Goal: Transaction & Acquisition: Book appointment/travel/reservation

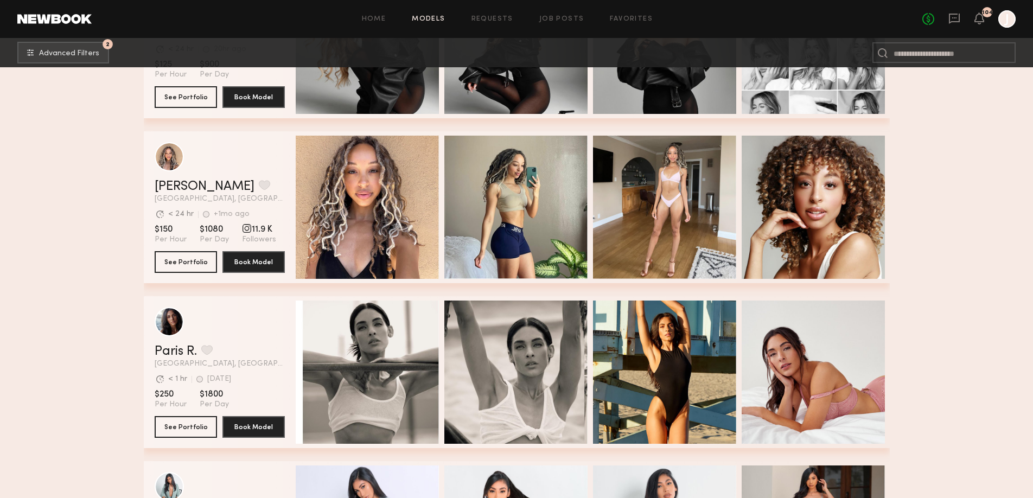
scroll to position [113400, 0]
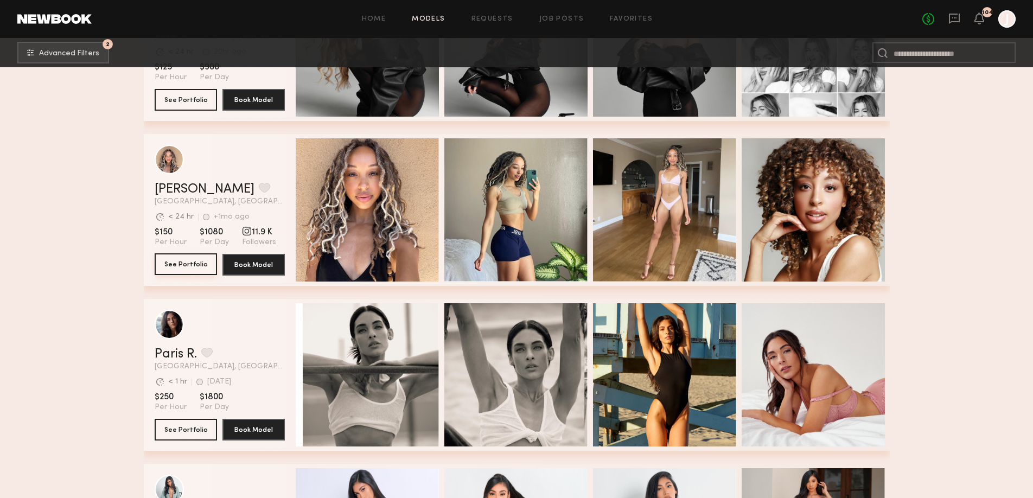
click at [181, 266] on button "See Portfolio" at bounding box center [186, 264] width 62 height 22
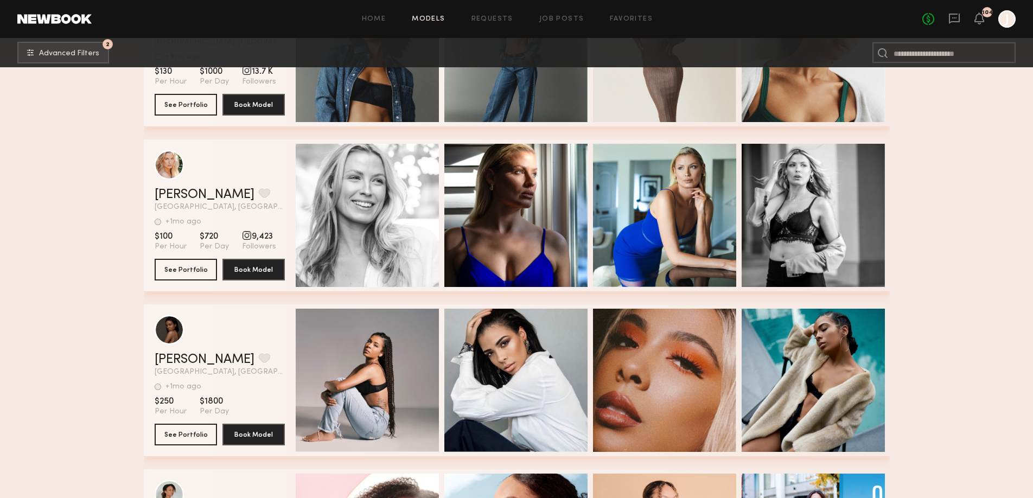
scroll to position [115703, 0]
click at [190, 270] on button "See Portfolio" at bounding box center [186, 269] width 62 height 22
click at [259, 193] on button "grid" at bounding box center [264, 193] width 11 height 10
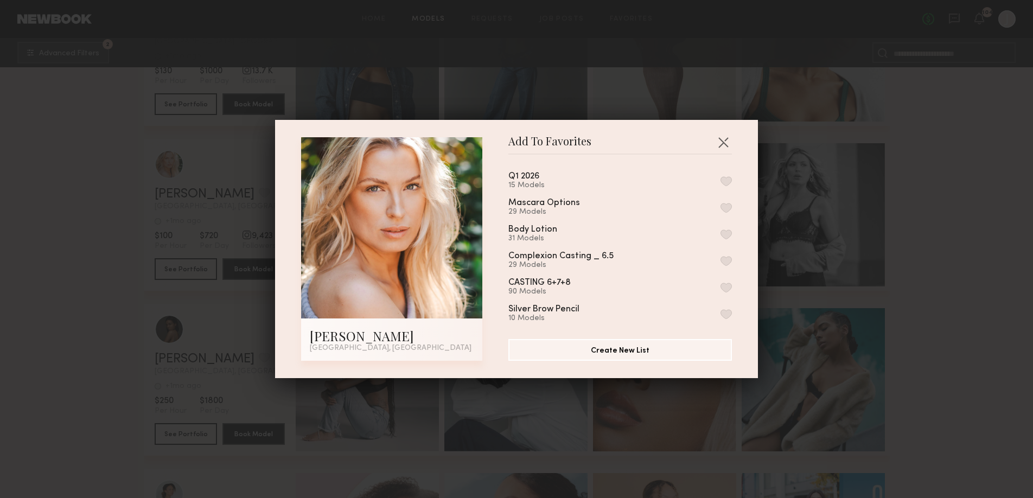
click at [722, 181] on button "button" at bounding box center [725, 181] width 11 height 10
click at [860, 219] on div "Add To Favorites Andie M. Los Angeles, CA Add To Favorites Q1 2026 16 Models Re…" at bounding box center [516, 249] width 1033 height 498
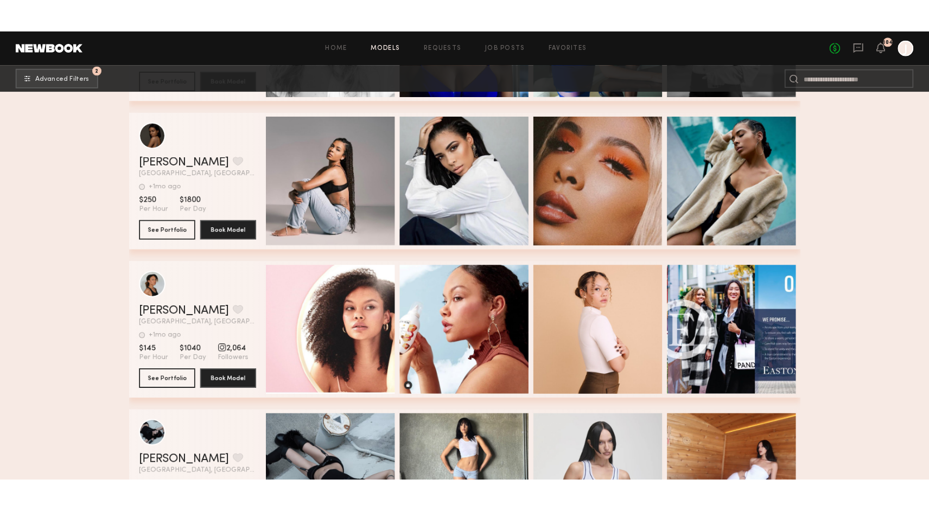
scroll to position [115937, 0]
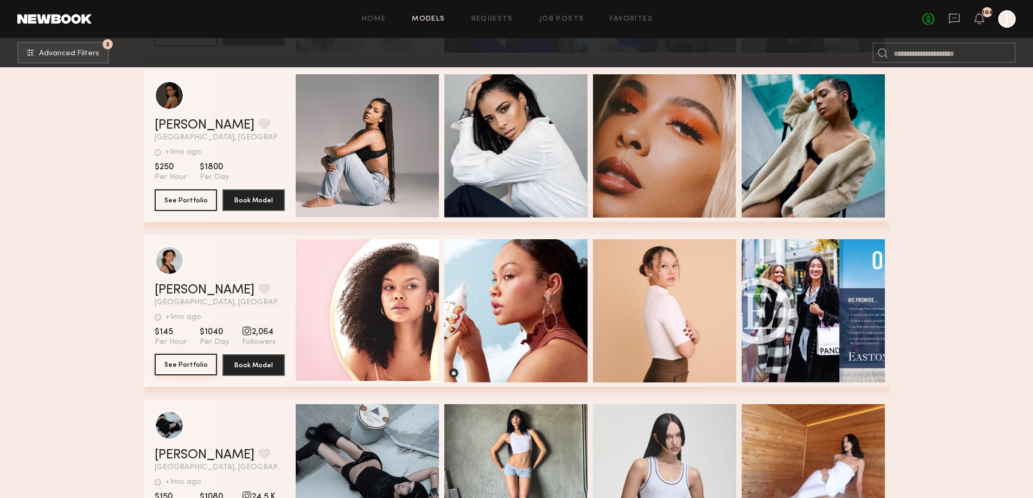
click at [186, 364] on button "See Portfolio" at bounding box center [186, 365] width 62 height 22
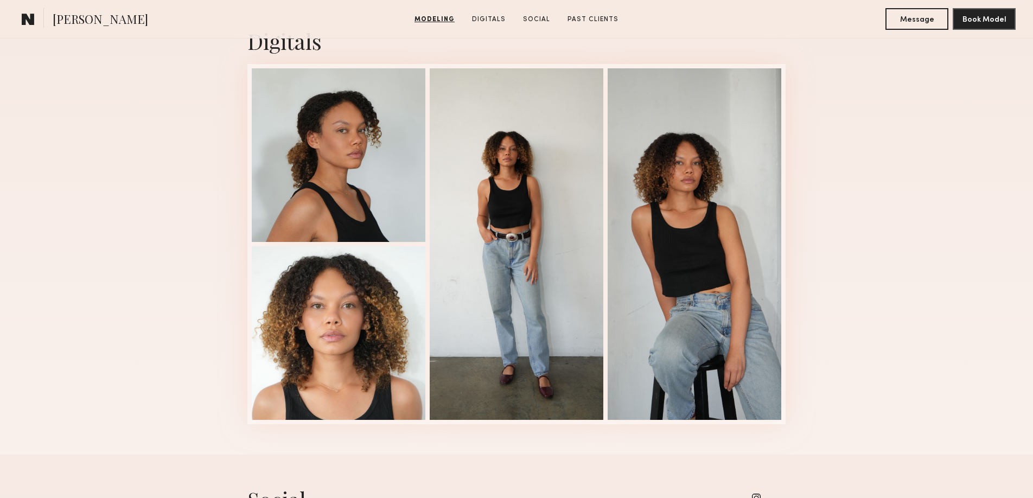
scroll to position [1184, 0]
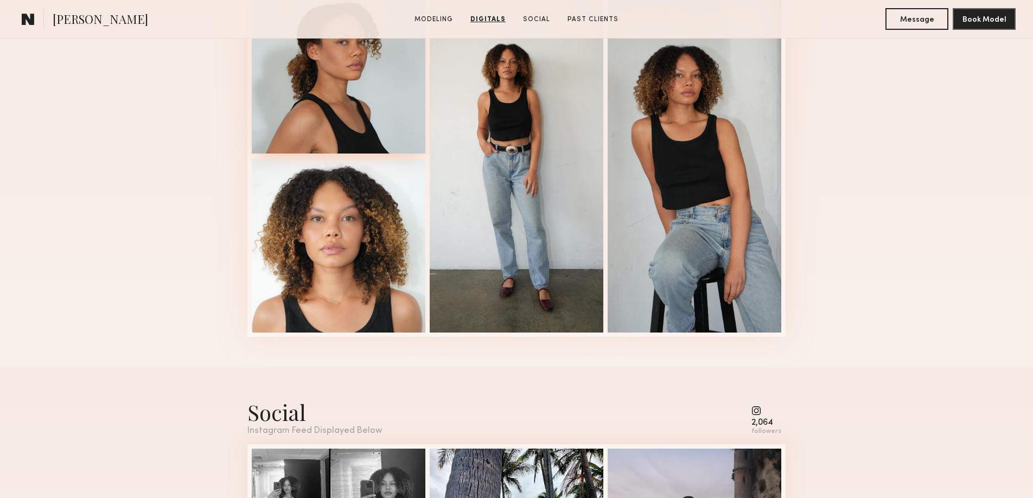
click at [381, 106] on div at bounding box center [339, 67] width 174 height 174
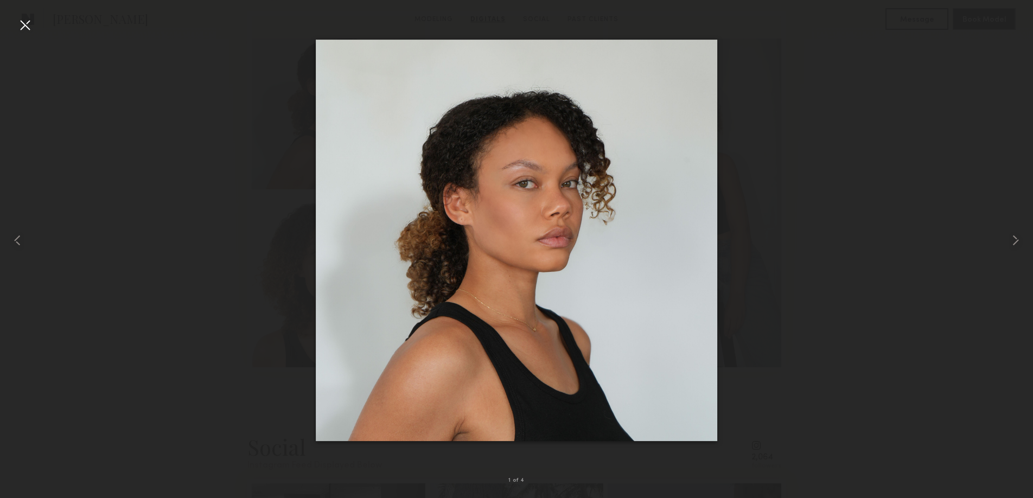
click at [966, 175] on div at bounding box center [516, 240] width 1033 height 446
click at [911, 218] on div at bounding box center [516, 240] width 1033 height 446
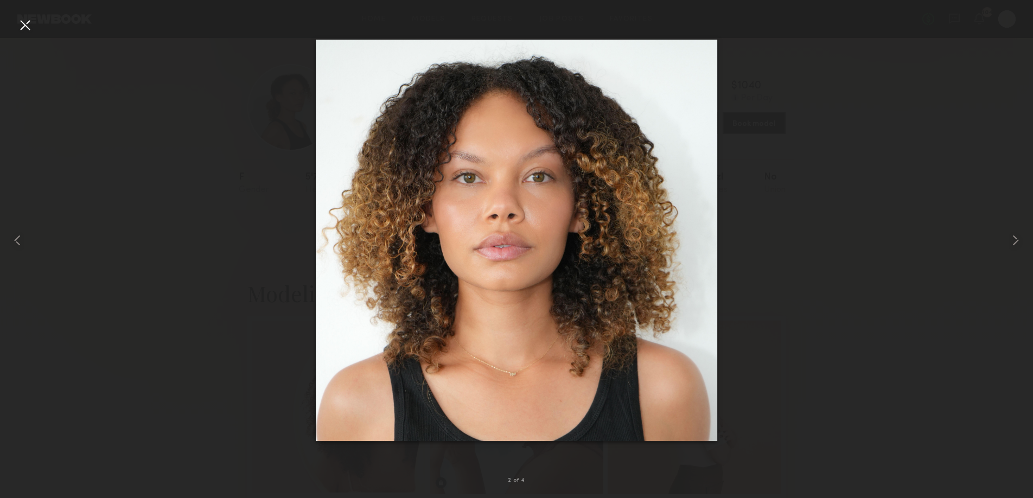
click at [21, 24] on div at bounding box center [24, 24] width 17 height 17
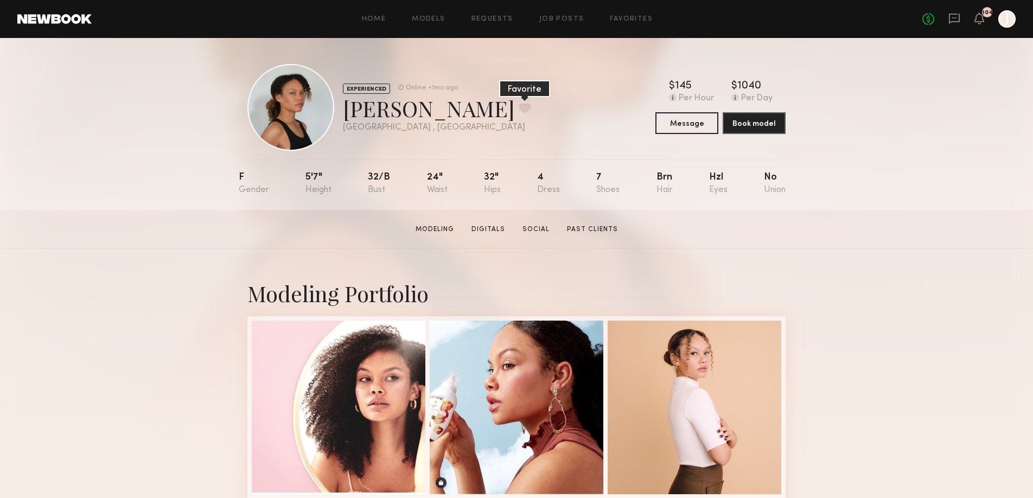
click at [519, 108] on button at bounding box center [524, 108] width 11 height 10
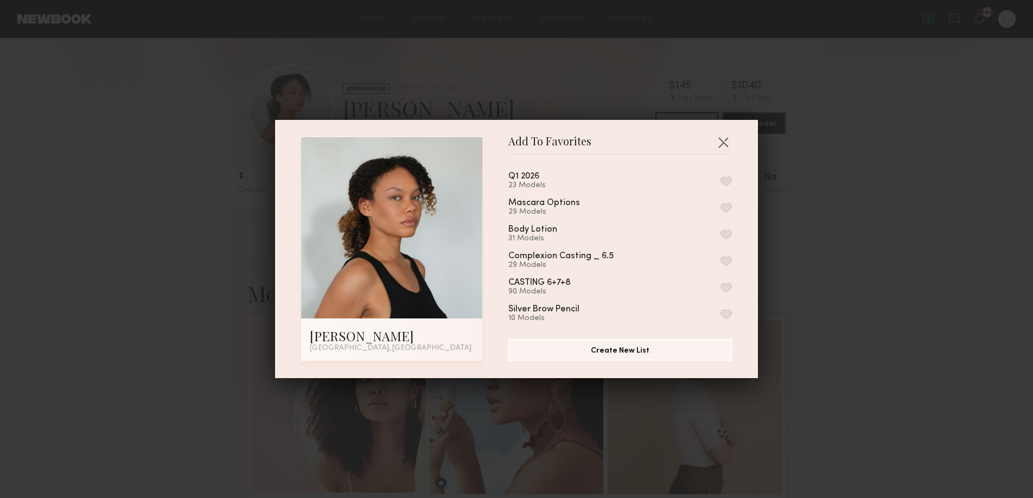
click at [727, 181] on button "button" at bounding box center [725, 181] width 11 height 10
click at [901, 223] on div "Add To Favorites Lauren T. Los Angeles, CA Add To Favorites Q1 2026 24 Models R…" at bounding box center [516, 249] width 1033 height 498
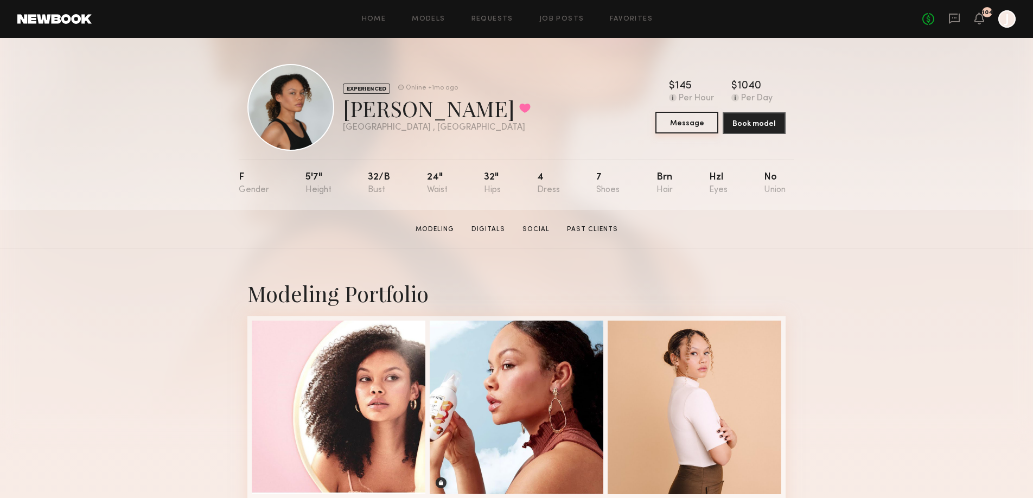
click at [688, 121] on button "Message" at bounding box center [686, 123] width 63 height 22
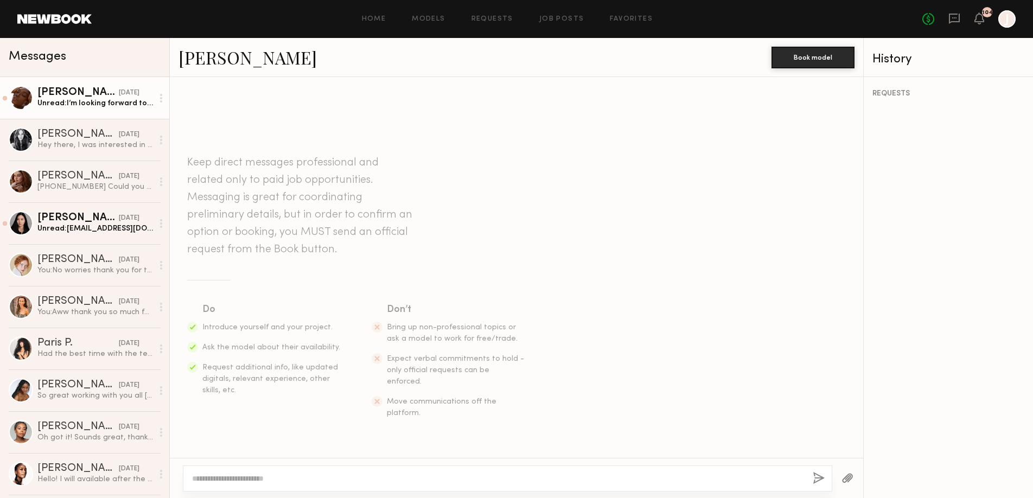
click at [101, 97] on div "Nancy N." at bounding box center [77, 92] width 81 height 11
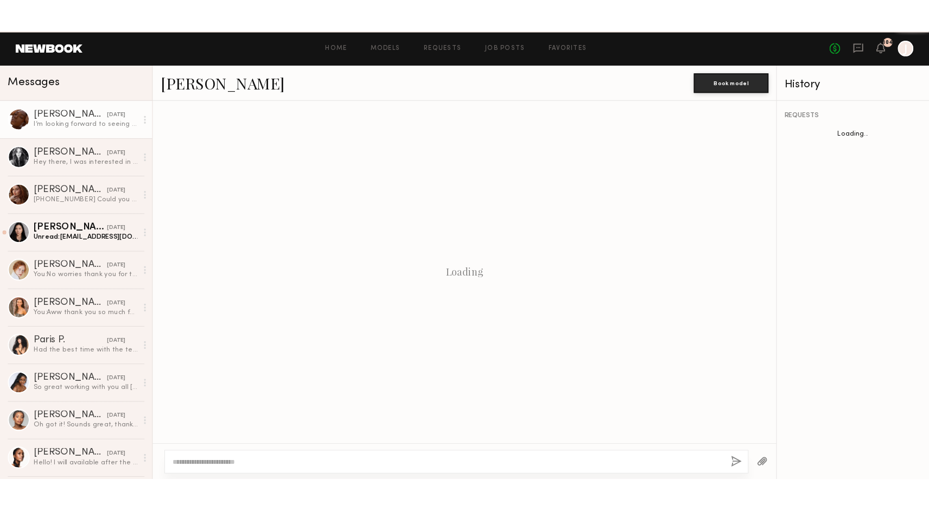
scroll to position [609, 0]
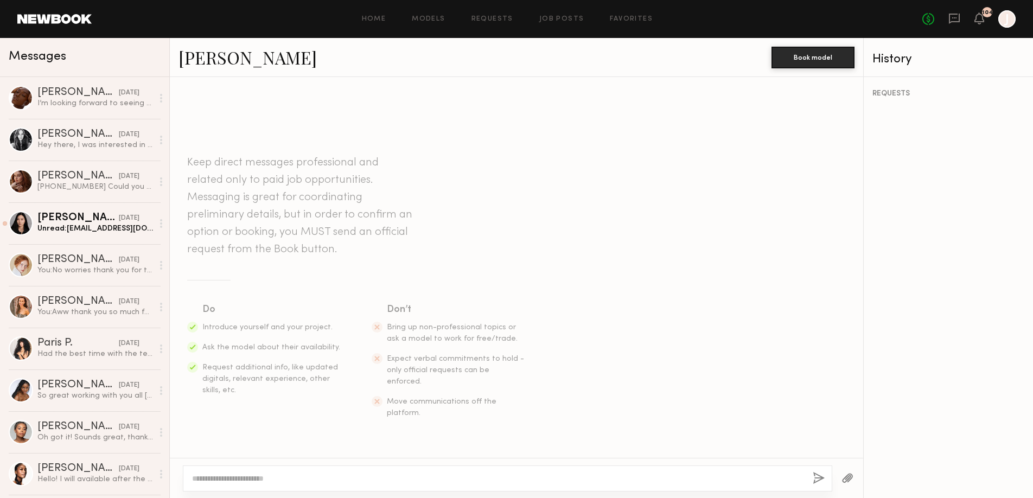
click at [252, 482] on textarea at bounding box center [498, 478] width 612 height 11
click at [250, 479] on textarea at bounding box center [498, 478] width 612 height 11
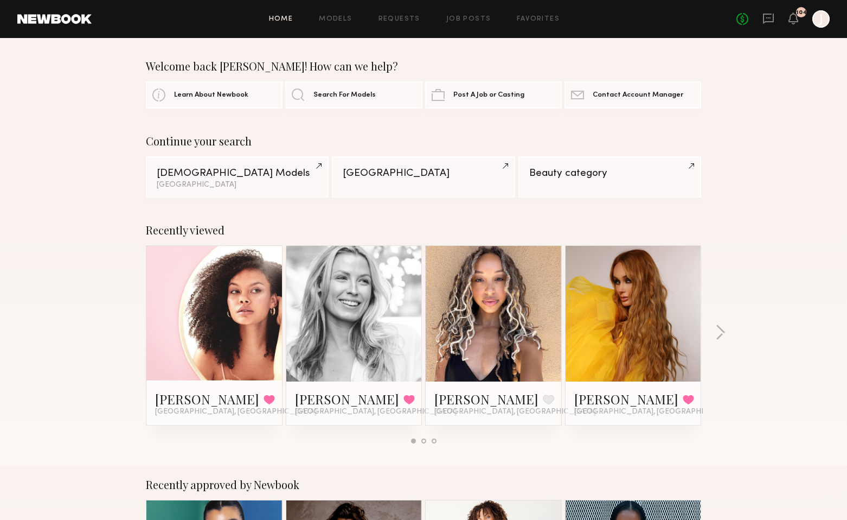
click at [402, 22] on div "Home Models Requests Job Posts Favorites Sign Out No fees up to $5,000 104 J" at bounding box center [461, 18] width 738 height 17
click at [411, 16] on link "Requests" at bounding box center [400, 19] width 42 height 7
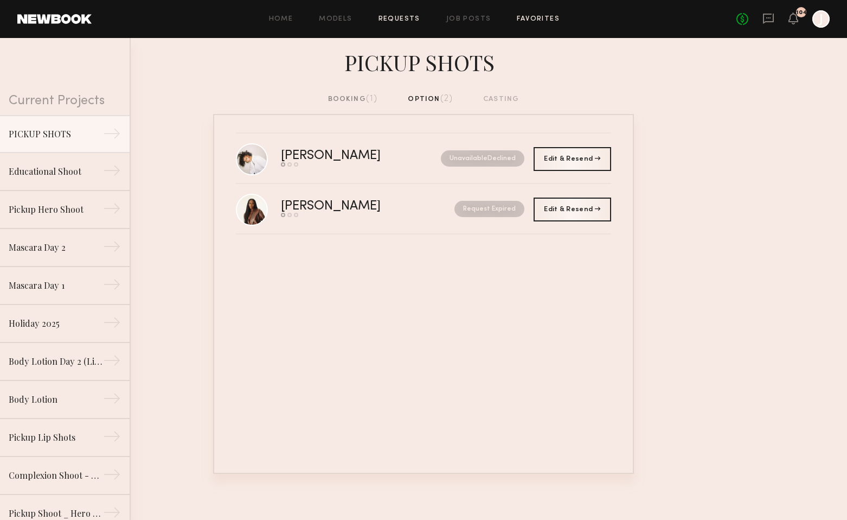
click at [545, 18] on link "Favorites" at bounding box center [538, 19] width 43 height 7
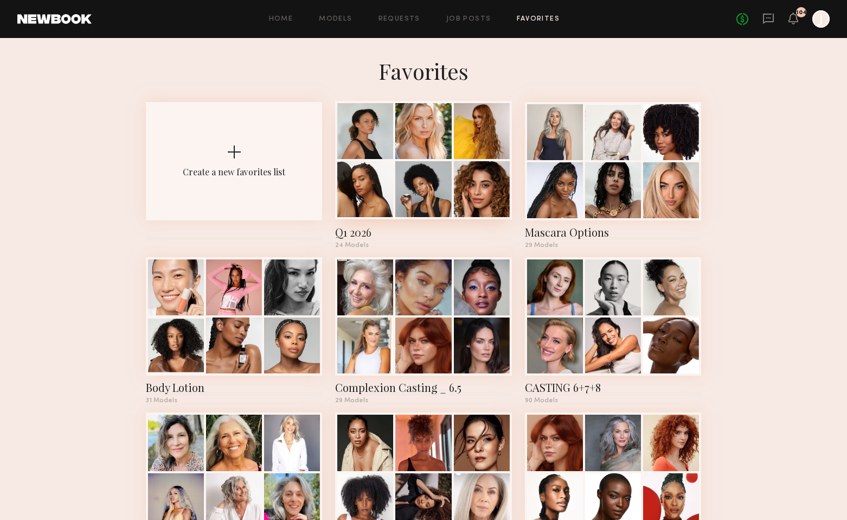
click at [426, 164] on div at bounding box center [423, 189] width 56 height 56
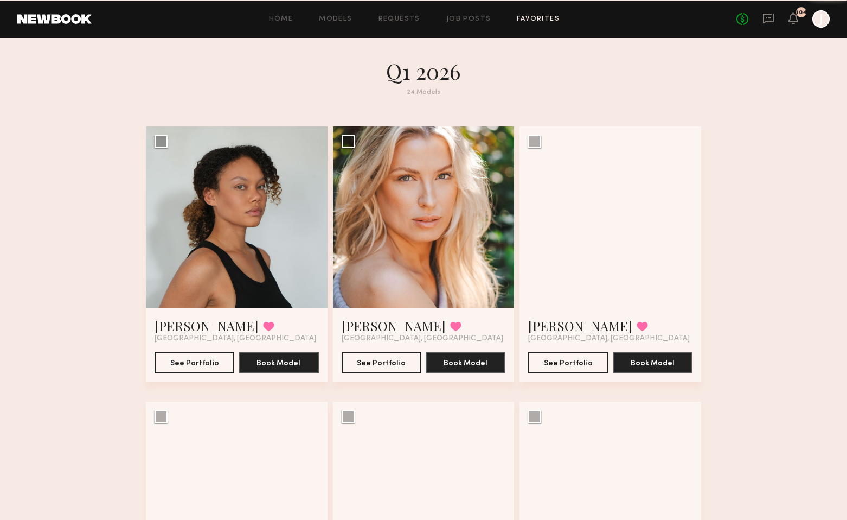
click at [426, 164] on div at bounding box center [424, 217] width 182 height 182
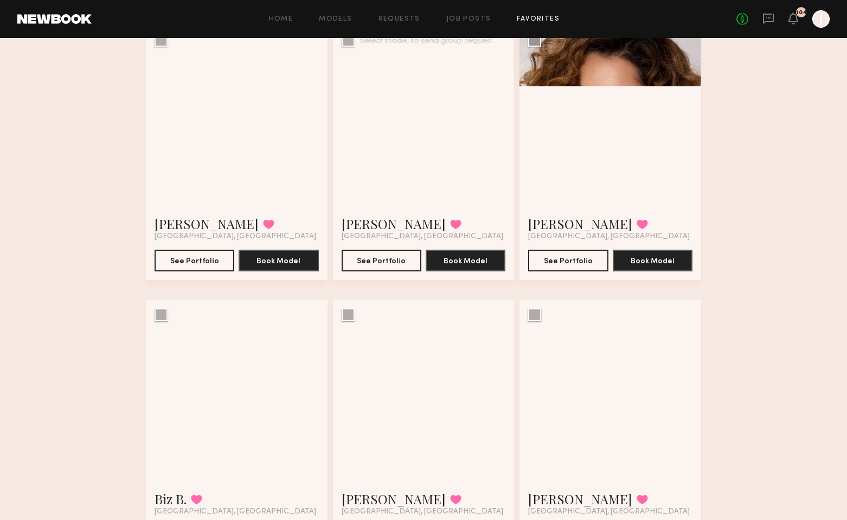
scroll to position [385, 0]
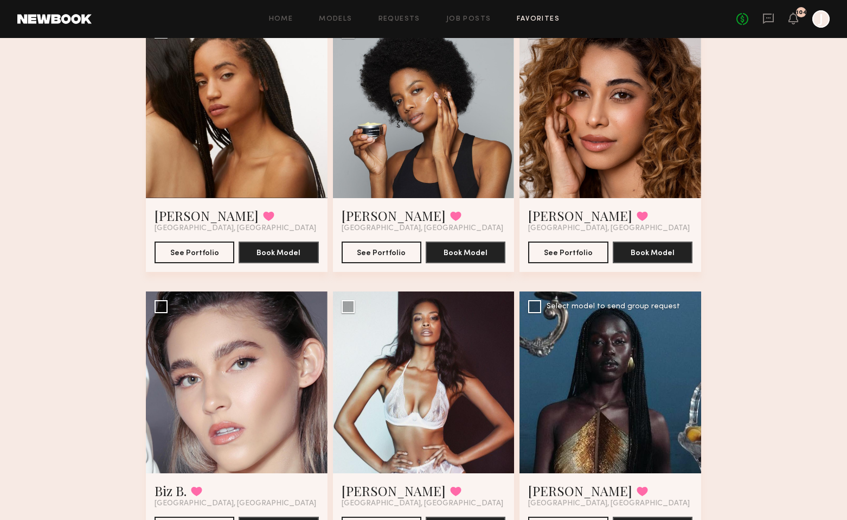
click at [628, 385] on div at bounding box center [611, 382] width 182 height 182
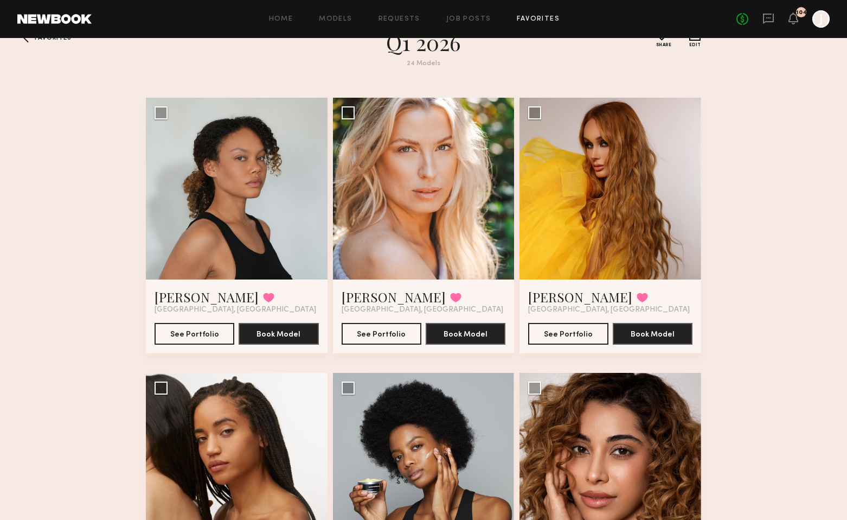
scroll to position [0, 0]
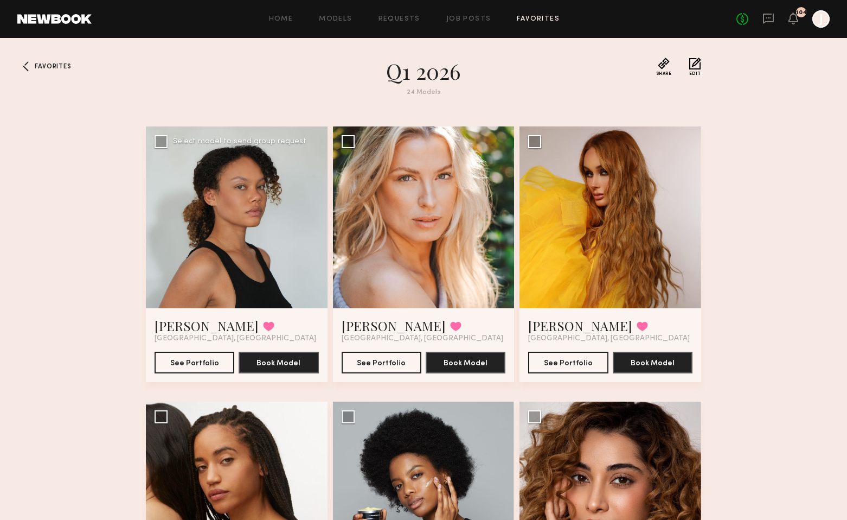
click at [259, 210] on div at bounding box center [237, 217] width 182 height 182
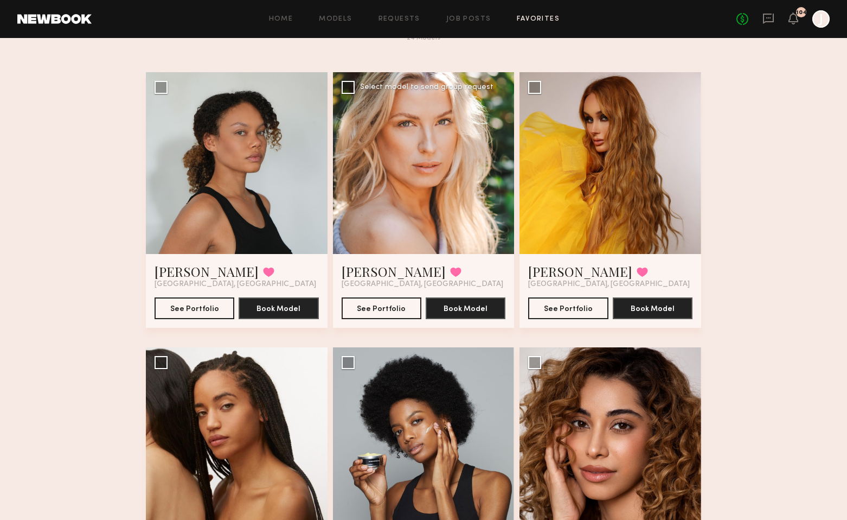
scroll to position [52, 0]
